Goal: Task Accomplishment & Management: Complete application form

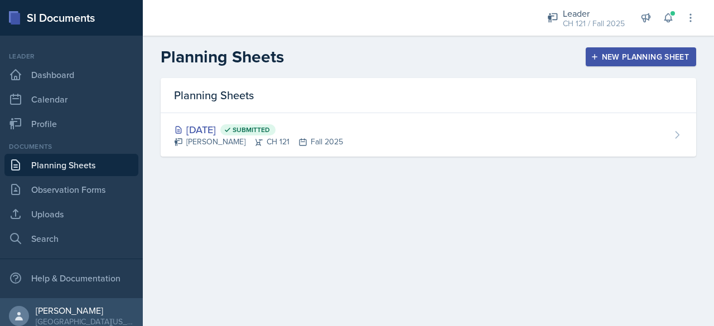
click at [646, 55] on div "New Planning Sheet" at bounding box center [641, 56] width 96 height 9
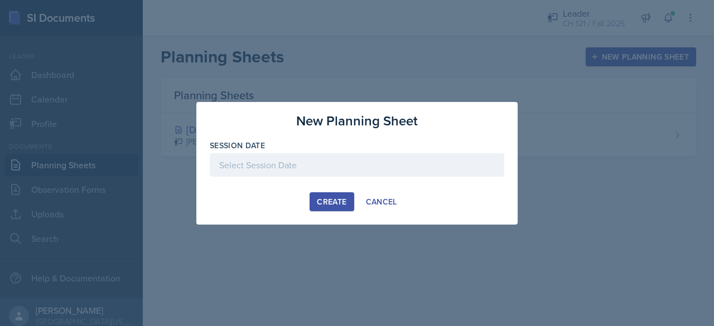
click at [406, 167] on div at bounding box center [357, 164] width 295 height 23
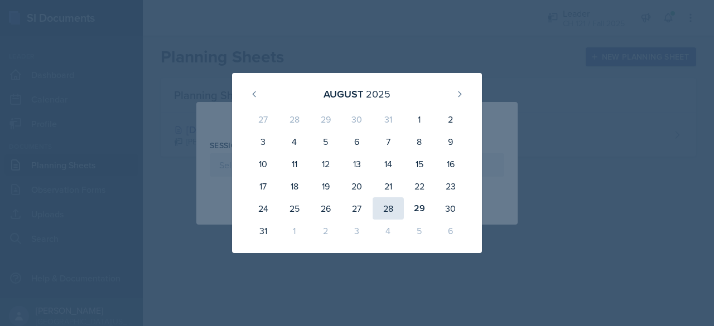
click at [387, 213] on div "28" at bounding box center [388, 209] width 31 height 22
type input "[DATE]"
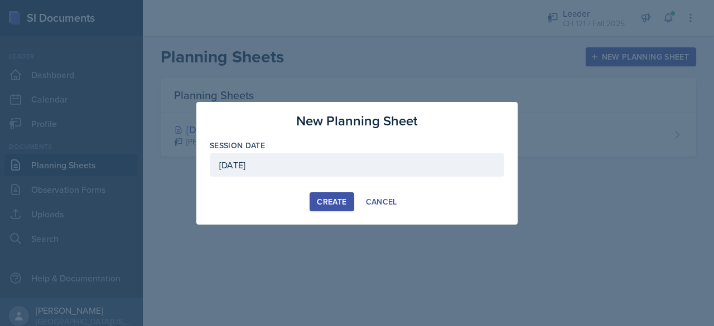
click at [327, 199] on div "Create" at bounding box center [332, 202] width 30 height 9
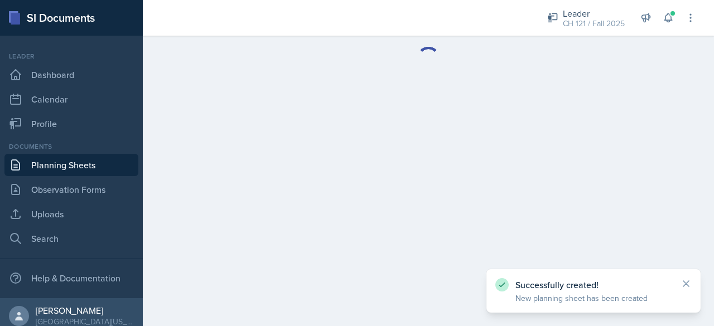
click at [402, 231] on main at bounding box center [428, 181] width 571 height 291
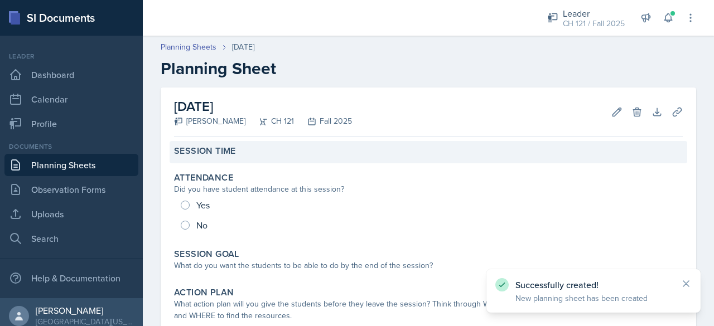
click at [261, 154] on div "Session Time" at bounding box center [428, 151] width 509 height 11
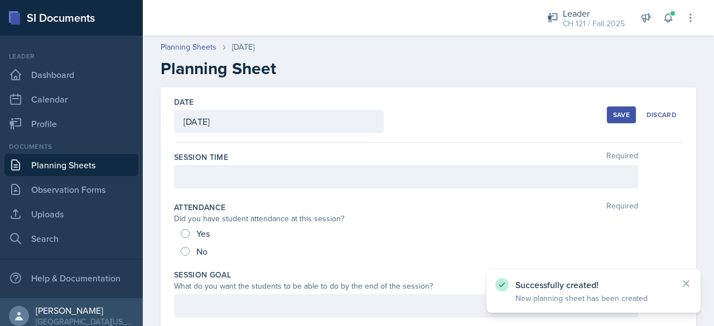
click at [251, 181] on div at bounding box center [406, 176] width 464 height 23
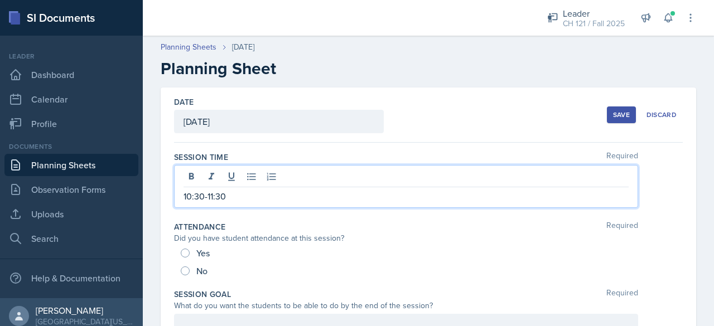
click at [186, 257] on div "Yes" at bounding box center [196, 253] width 31 height 18
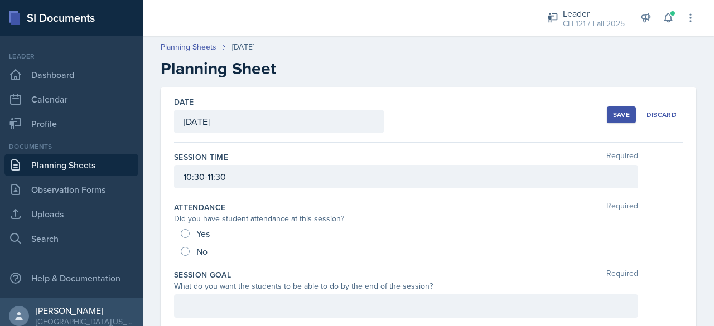
click at [180, 230] on div "Yes No" at bounding box center [428, 243] width 509 height 36
click at [188, 235] on input "Yes" at bounding box center [185, 233] width 9 height 9
radio input "true"
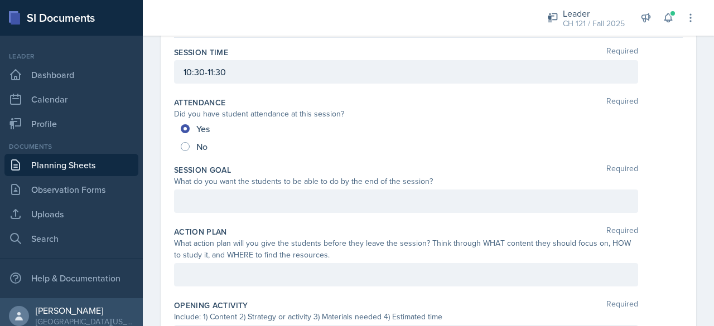
click at [260, 203] on p at bounding box center [406, 201] width 445 height 13
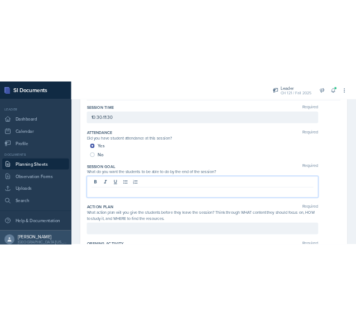
scroll to position [124, 0]
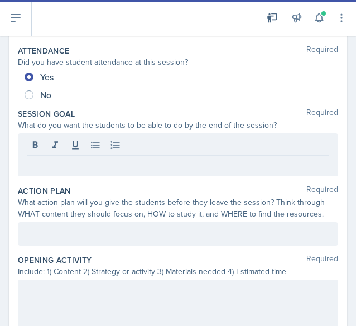
click at [55, 162] on p at bounding box center [177, 164] width 301 height 13
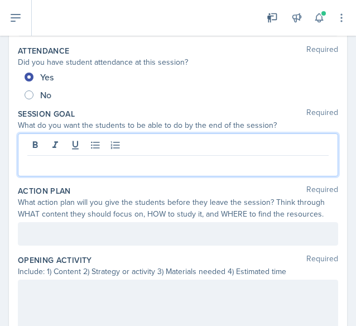
click at [106, 166] on p at bounding box center [177, 164] width 301 height 13
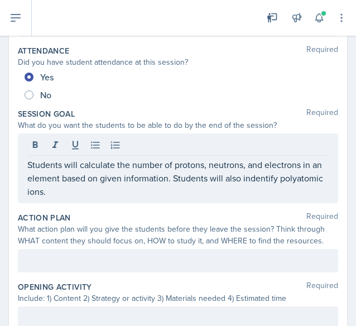
click at [66, 249] on div at bounding box center [178, 260] width 320 height 23
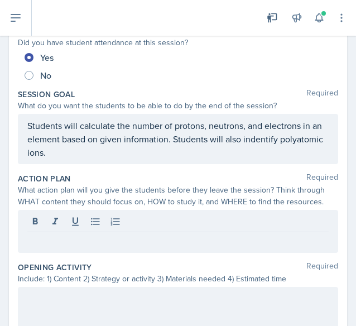
click at [66, 249] on div at bounding box center [178, 231] width 320 height 43
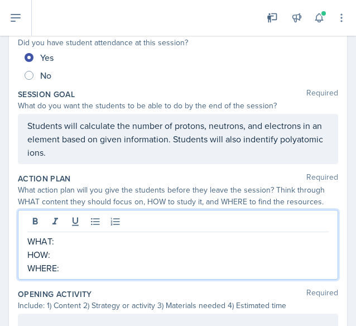
click at [74, 242] on p "WHAT:" at bounding box center [177, 240] width 301 height 13
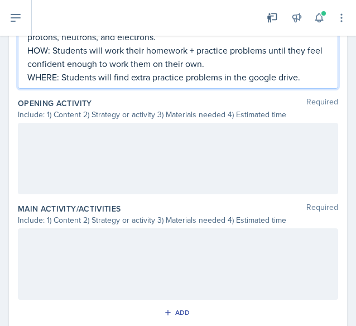
click at [68, 136] on p at bounding box center [177, 134] width 301 height 13
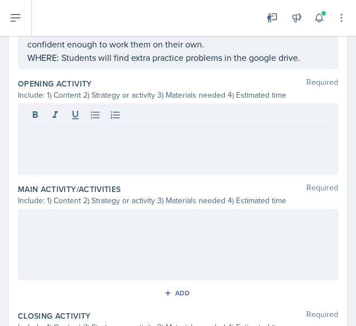
click at [97, 149] on div at bounding box center [178, 138] width 320 height 71
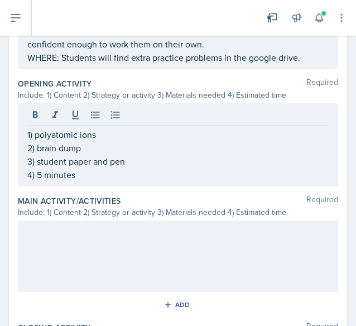
click at [91, 243] on div at bounding box center [178, 255] width 320 height 71
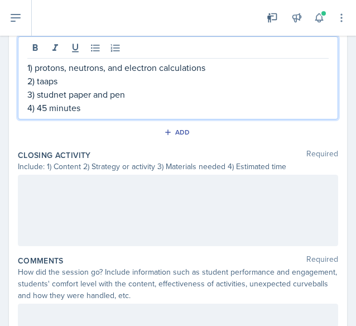
click at [171, 220] on div at bounding box center [178, 210] width 320 height 71
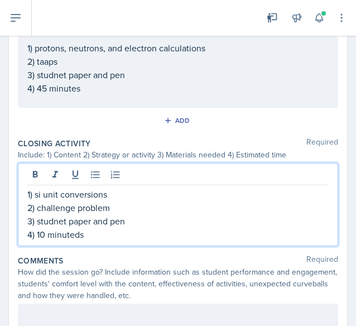
scroll to position [583, 0]
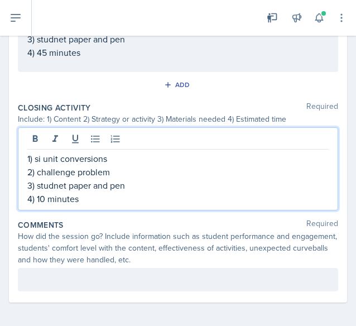
click at [134, 271] on div at bounding box center [178, 279] width 320 height 23
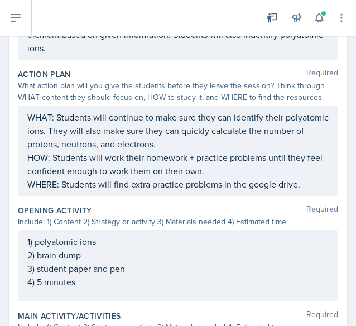
scroll to position [0, 0]
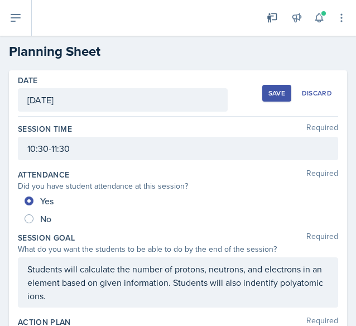
click at [270, 90] on div "Save" at bounding box center [276, 93] width 17 height 9
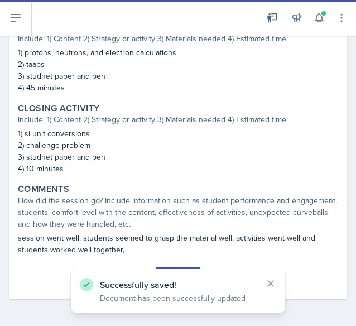
scroll to position [467, 0]
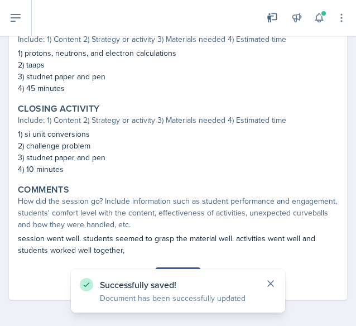
click at [272, 284] on icon at bounding box center [270, 283] width 11 height 11
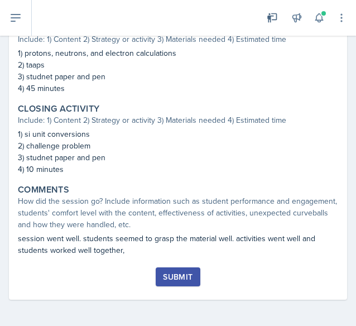
click at [176, 275] on div "Submit" at bounding box center [178, 276] width 30 height 9
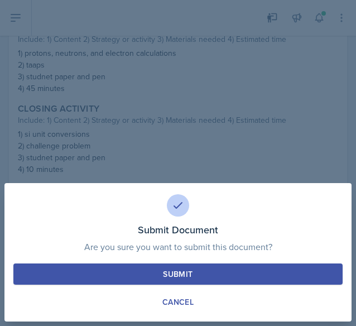
click at [174, 278] on div "Submit" at bounding box center [178, 273] width 30 height 11
radio input "true"
